Goal: Complete application form

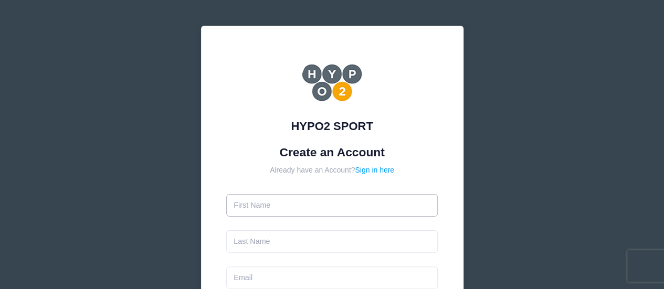
click at [270, 203] on input "text" at bounding box center [332, 205] width 212 height 23
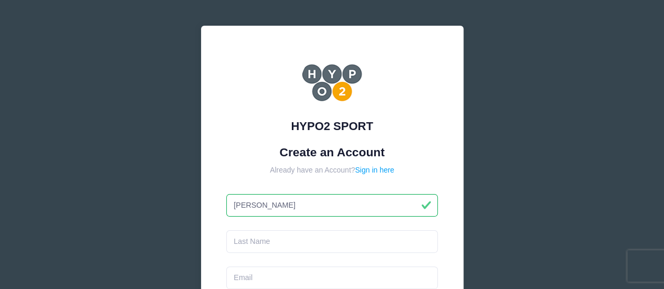
type input "[PERSON_NAME]"
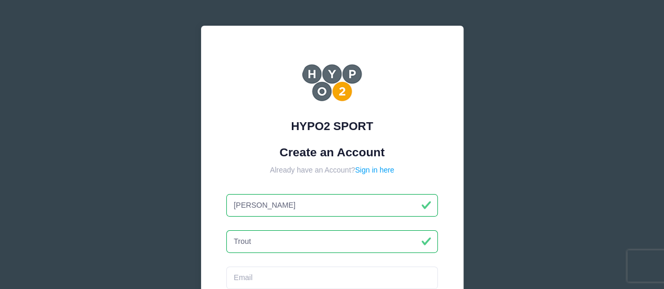
type input "Trout"
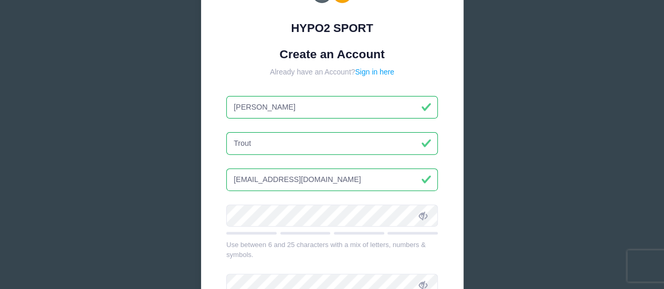
scroll to position [99, 0]
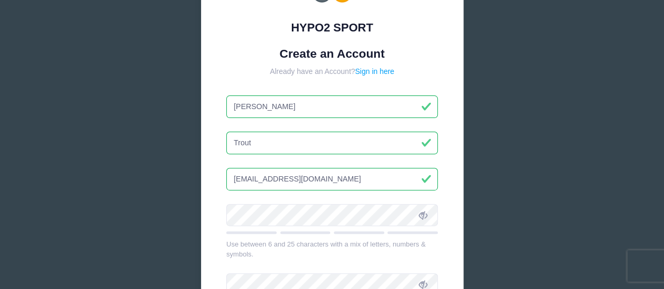
type input "[EMAIL_ADDRESS][DOMAIN_NAME]"
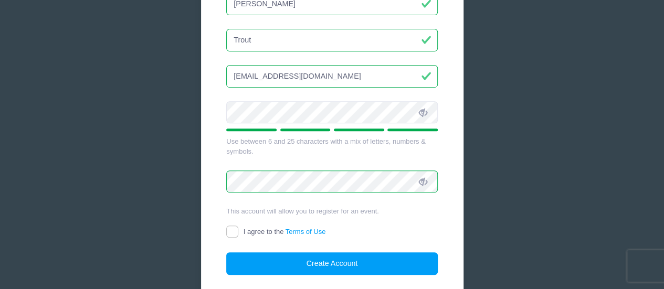
scroll to position [203, 0]
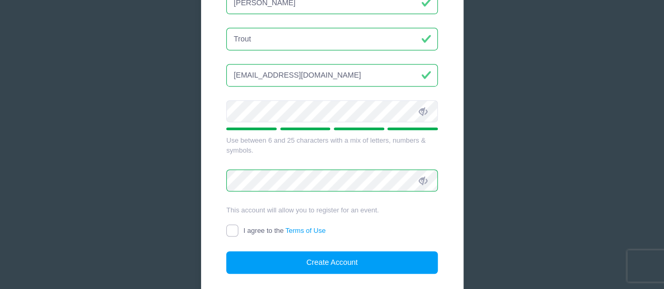
click at [230, 230] on input "I agree to the Terms of Use" at bounding box center [232, 231] width 12 height 12
checkbox input "true"
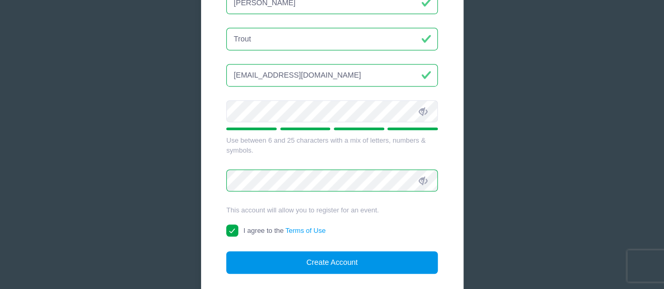
click at [335, 257] on button "Create Account" at bounding box center [332, 262] width 212 height 23
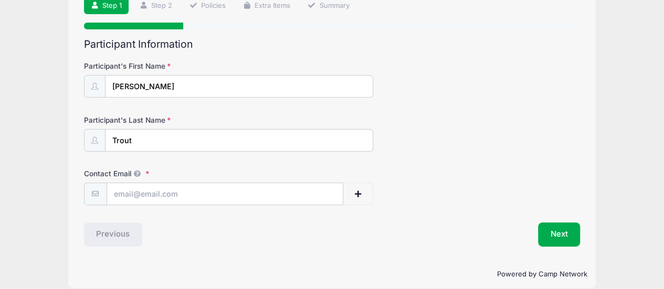
scroll to position [86, 0]
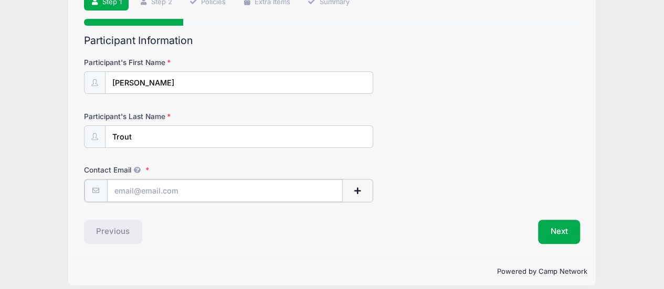
click at [120, 190] on input "Contact Email" at bounding box center [225, 190] width 236 height 23
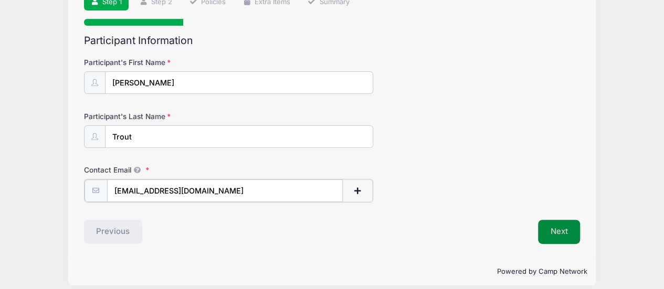
type input "[EMAIL_ADDRESS][DOMAIN_NAME]"
click at [554, 229] on button "Next" at bounding box center [559, 231] width 43 height 24
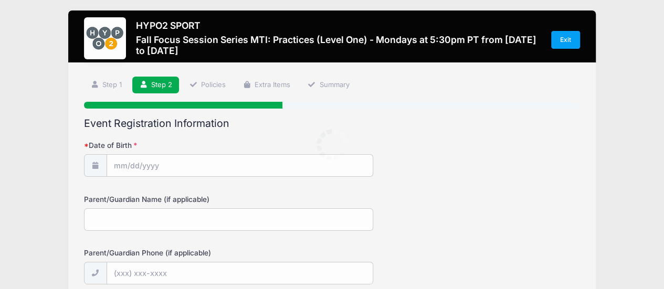
scroll to position [0, 0]
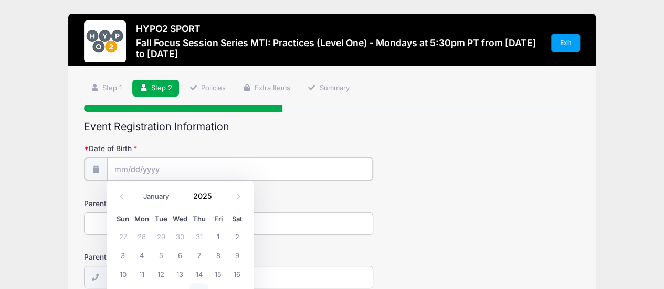
click at [145, 171] on input "Date of Birth" at bounding box center [240, 169] width 266 height 23
click at [128, 167] on input "Date of Birth" at bounding box center [240, 169] width 266 height 23
click at [217, 192] on span at bounding box center [218, 192] width 7 height 8
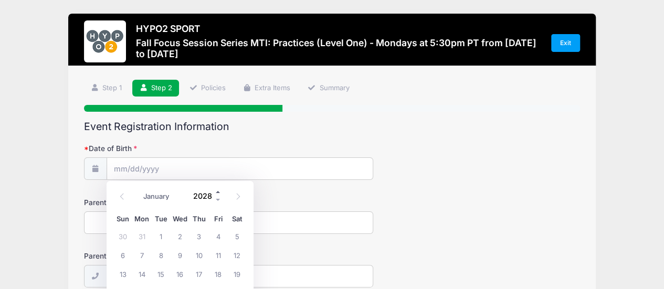
click at [217, 192] on span at bounding box center [218, 192] width 7 height 8
click at [217, 198] on span at bounding box center [218, 200] width 7 height 8
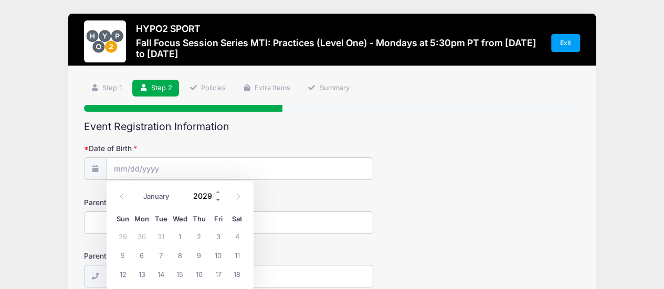
click at [217, 198] on span at bounding box center [218, 200] width 7 height 8
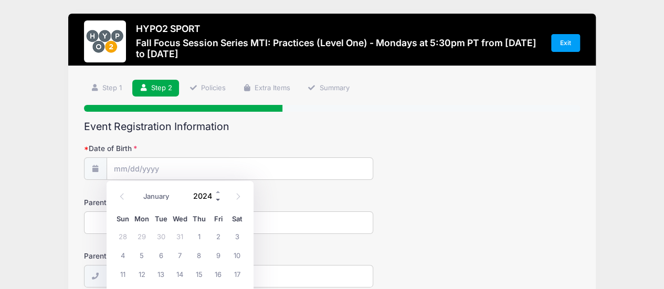
click at [217, 198] on span at bounding box center [218, 200] width 7 height 8
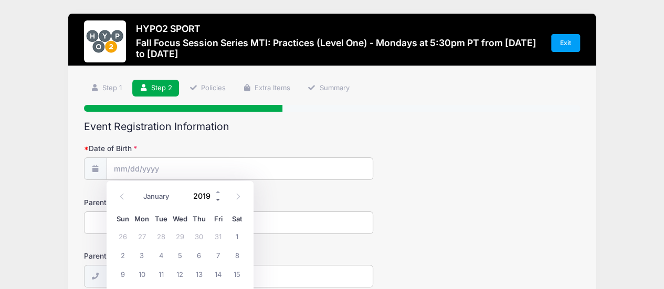
click at [217, 198] on span at bounding box center [218, 200] width 7 height 8
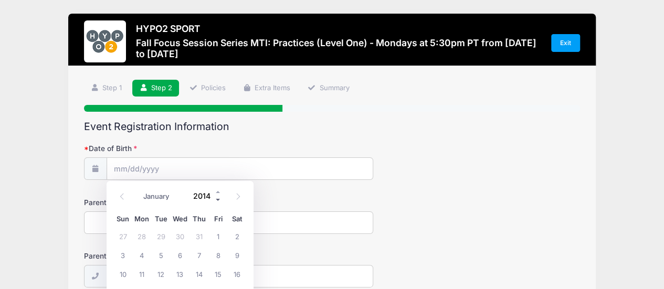
click at [217, 198] on span at bounding box center [218, 200] width 7 height 8
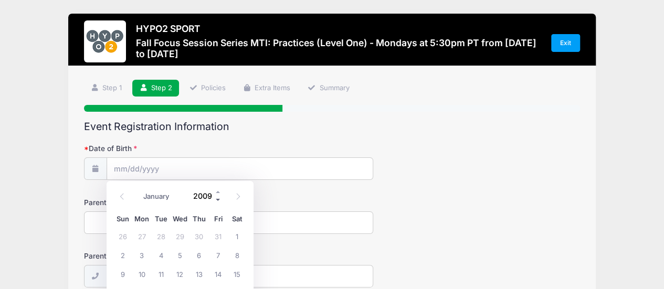
click at [217, 198] on span at bounding box center [218, 200] width 7 height 8
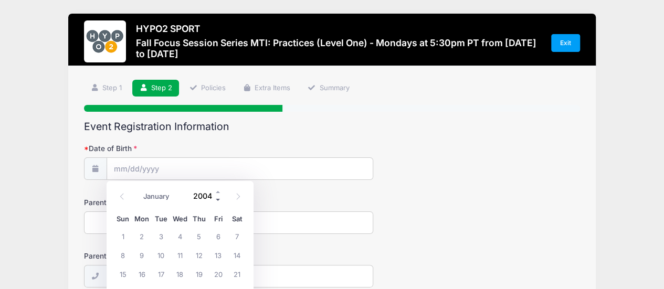
click at [217, 198] on span at bounding box center [218, 200] width 7 height 8
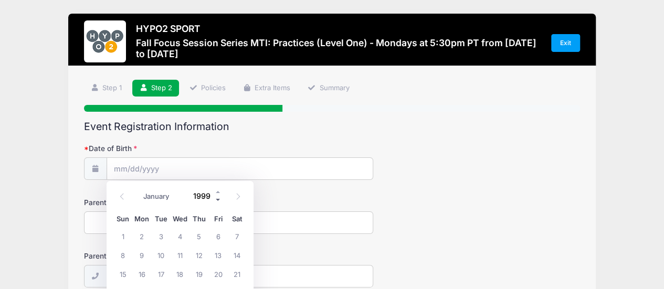
click at [217, 198] on span at bounding box center [218, 200] width 7 height 8
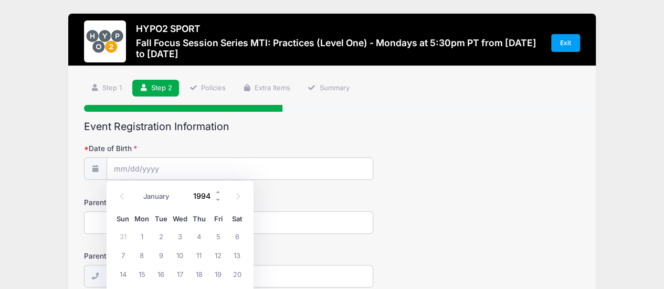
drag, startPoint x: 217, startPoint y: 198, endPoint x: 200, endPoint y: 196, distance: 17.0
click at [200, 196] on div "1994" at bounding box center [205, 196] width 34 height 16
click at [200, 196] on input "1994" at bounding box center [205, 196] width 34 height 16
type input "1974"
click at [162, 196] on select "January February March April May June July August September October November De…" at bounding box center [161, 197] width 47 height 14
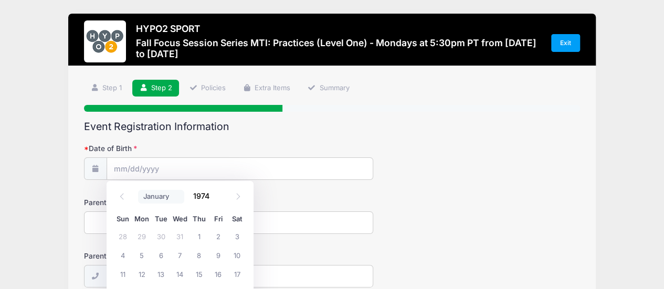
select select "11"
click at [138, 190] on select "January February March April May June July August September October November De…" at bounding box center [161, 197] width 47 height 14
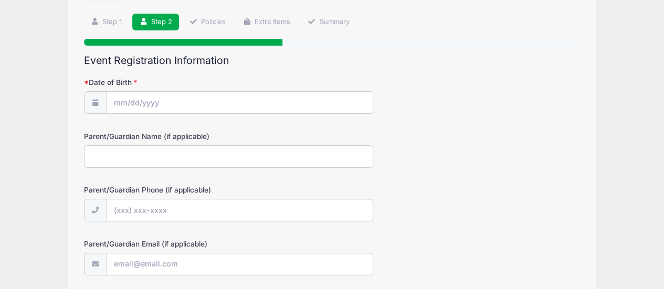
scroll to position [67, 0]
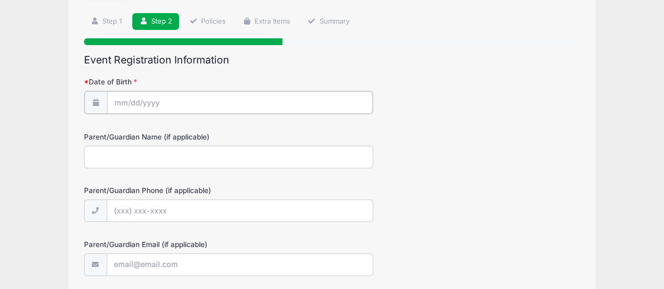
type input "2025"
select select "7"
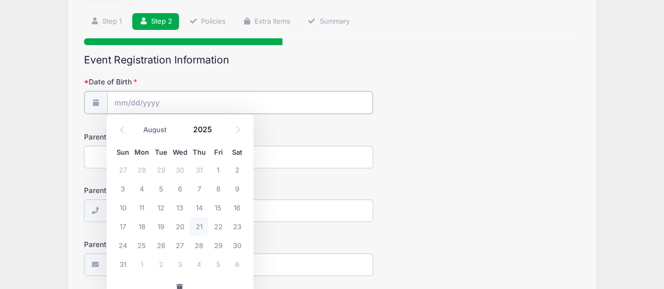
click at [140, 99] on input "Date of Birth" at bounding box center [240, 102] width 266 height 23
click at [205, 131] on input "2025" at bounding box center [205, 130] width 34 height 16
type input "1974"
click at [154, 130] on select "January February March April May June July August September October November De…" at bounding box center [161, 130] width 47 height 14
select select "11"
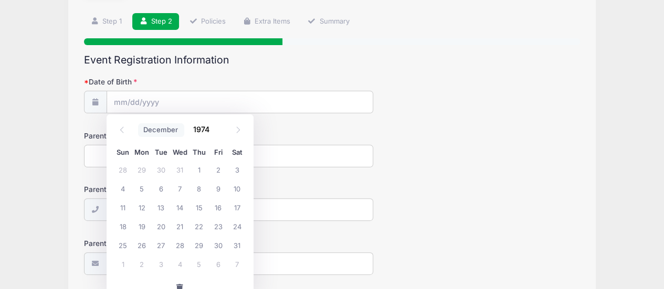
click at [138, 123] on select "January February March April May June July August September October November De…" at bounding box center [161, 130] width 47 height 14
click at [143, 242] on span "30" at bounding box center [141, 245] width 19 height 19
type input "12/30/1974"
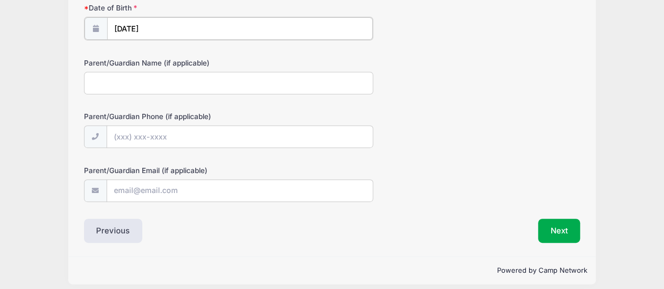
scroll to position [144, 0]
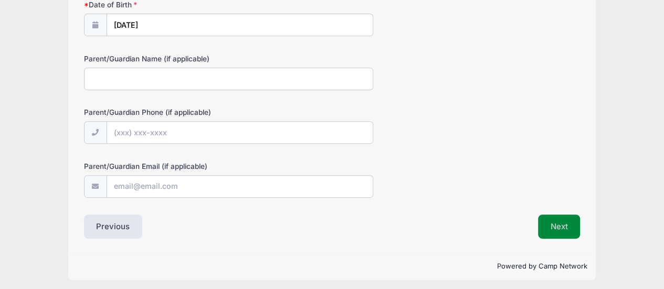
click at [558, 225] on button "Next" at bounding box center [559, 227] width 43 height 24
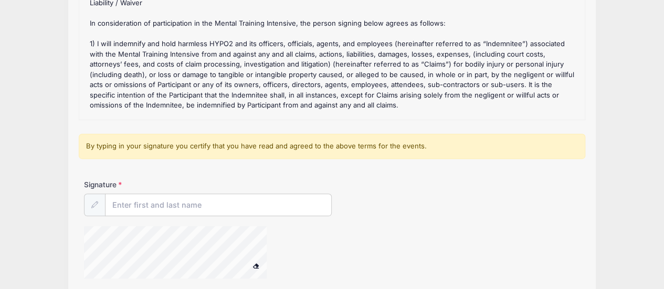
scroll to position [187, 0]
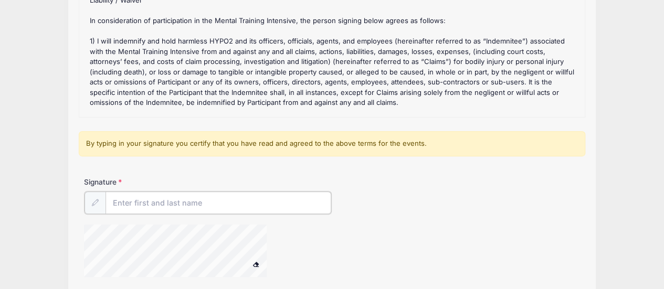
click at [178, 194] on input "Signature" at bounding box center [218, 203] width 226 height 23
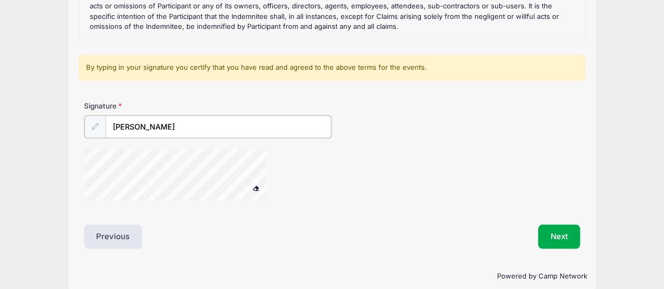
scroll to position [265, 0]
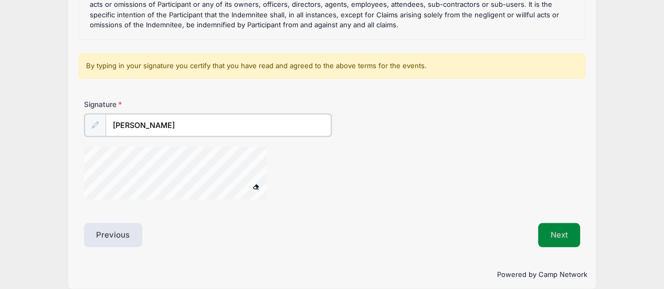
type input "Dan Trout"
click at [561, 237] on button "Next" at bounding box center [559, 234] width 43 height 24
click at [257, 184] on span at bounding box center [255, 186] width 7 height 6
click at [573, 125] on div "Signature Dan Trout" at bounding box center [332, 117] width 496 height 37
click at [556, 225] on button "Next" at bounding box center [559, 234] width 43 height 24
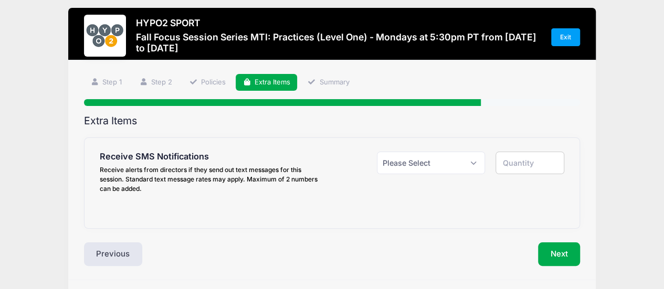
scroll to position [0, 0]
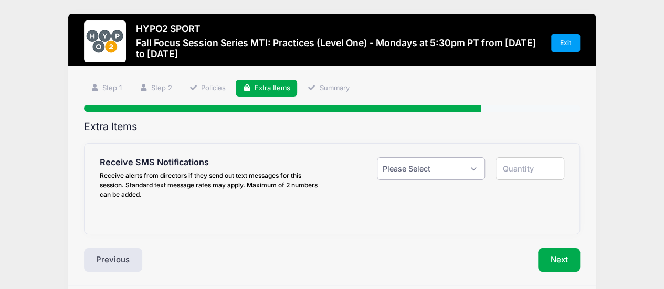
click at [472, 168] on select "Please Select Yes ($0.00) No" at bounding box center [431, 168] width 109 height 23
select select "1"
click at [377, 157] on select "Please Select Yes ($0.00) No" at bounding box center [431, 168] width 109 height 23
type input "1"
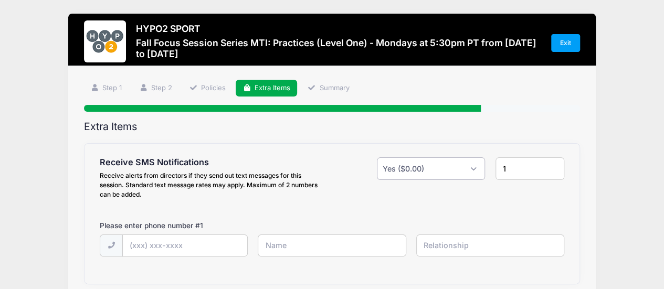
click at [474, 170] on select "Please Select Yes ($0.00) No" at bounding box center [431, 168] width 109 height 23
select select "0"
click at [377, 157] on select "Please Select Yes ($0.00) No" at bounding box center [431, 168] width 109 height 23
type input "0"
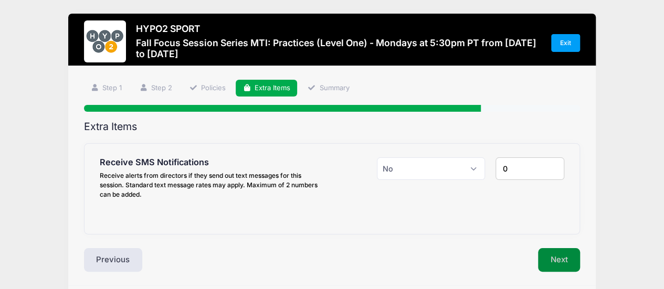
click at [558, 257] on button "Next" at bounding box center [559, 260] width 43 height 24
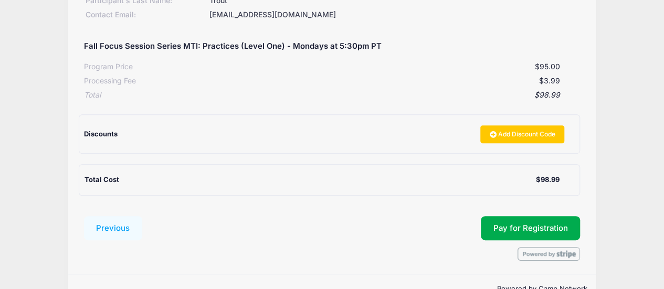
scroll to position [176, 0]
